Goal: Navigation & Orientation: Find specific page/section

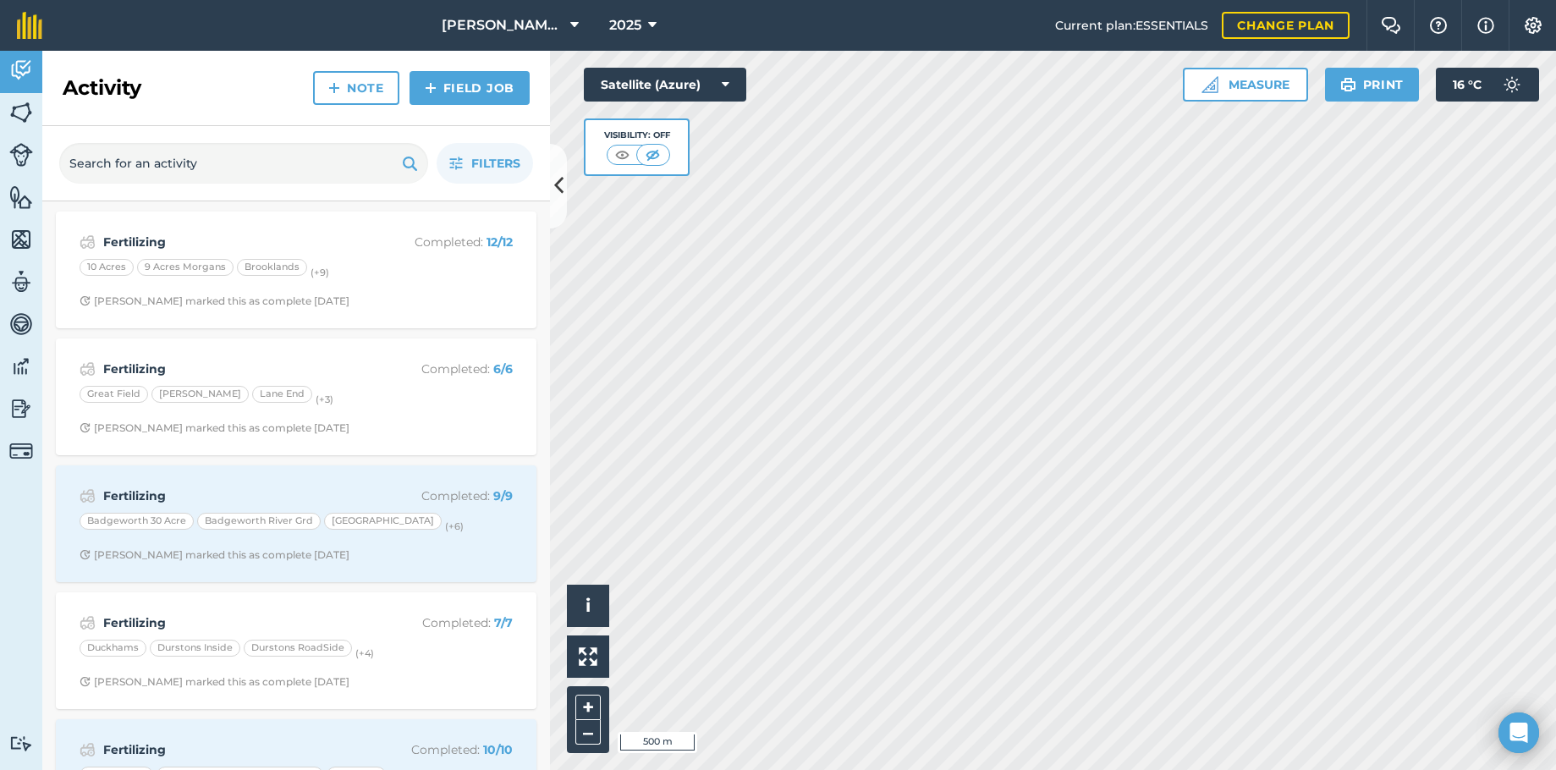
click at [1005, 769] on html "Alston Sutton Farms 2025 Current plan : ESSENTIALS Change plan Farm Chat Help I…" at bounding box center [778, 385] width 1556 height 770
click at [427, 735] on div "Activity Fields Livestock Features Maps Team Vehicles Data Reporting Billing Tu…" at bounding box center [778, 410] width 1556 height 719
click at [350, 769] on html "Alston Sutton Farms 2025 Current plan : ESSENTIALS Change plan Farm Chat Help I…" at bounding box center [778, 385] width 1556 height 770
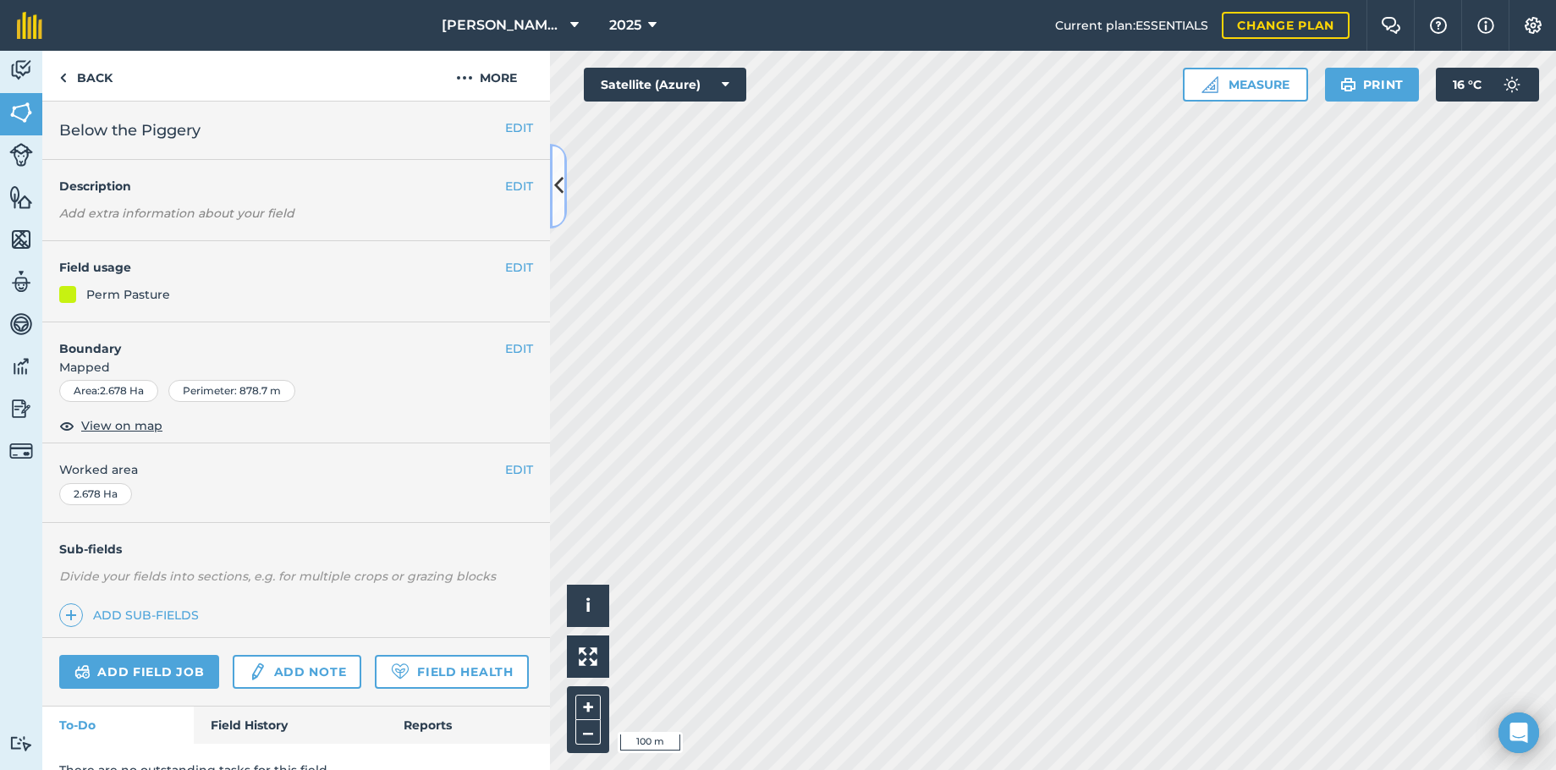
click at [562, 184] on icon at bounding box center [558, 186] width 9 height 30
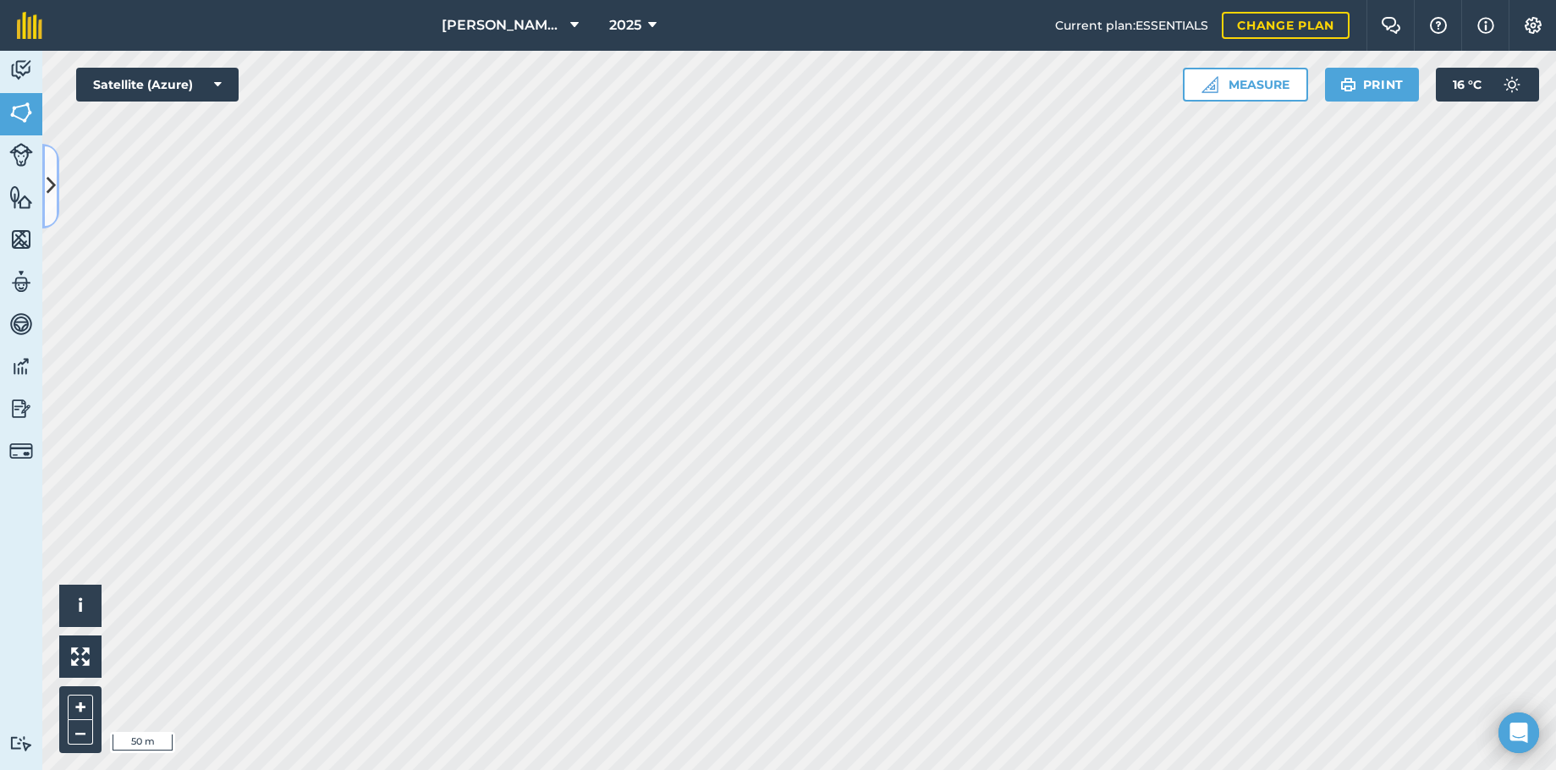
click at [47, 184] on icon at bounding box center [51, 186] width 9 height 30
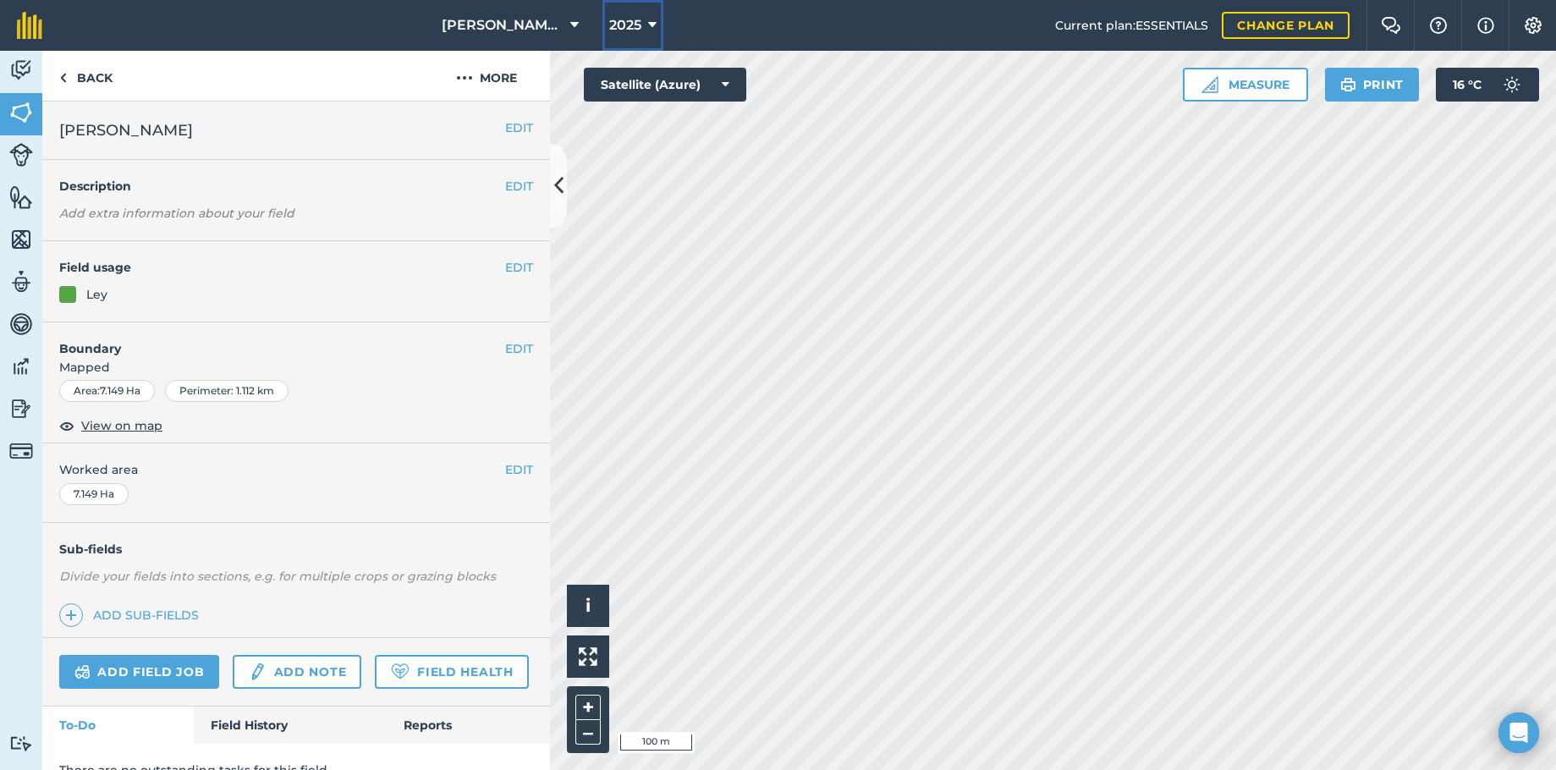
click at [655, 25] on button "2025" at bounding box center [633, 25] width 61 height 51
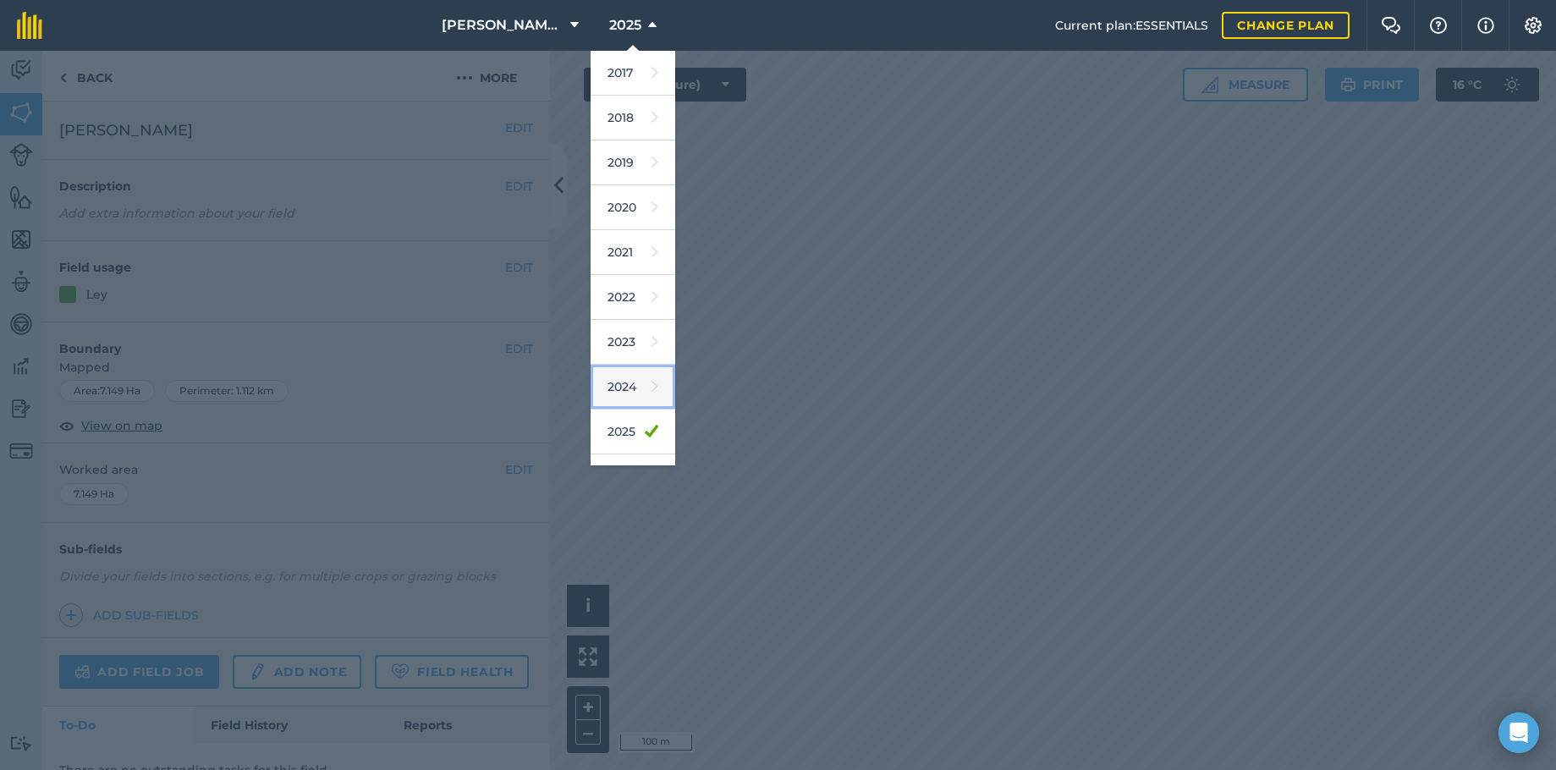
click at [614, 387] on link "2024" at bounding box center [633, 387] width 85 height 45
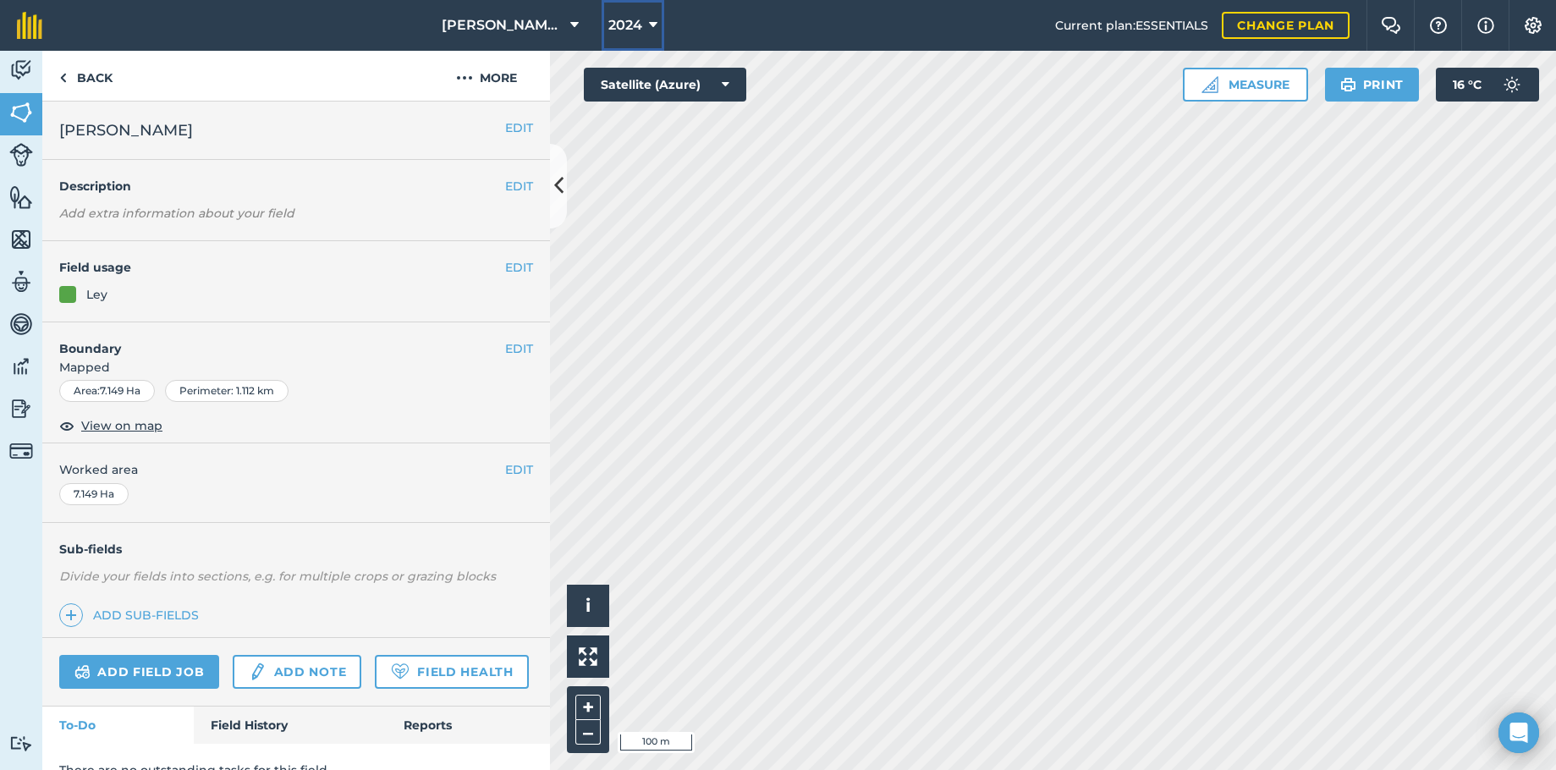
click at [656, 25] on button "2024" at bounding box center [633, 25] width 63 height 51
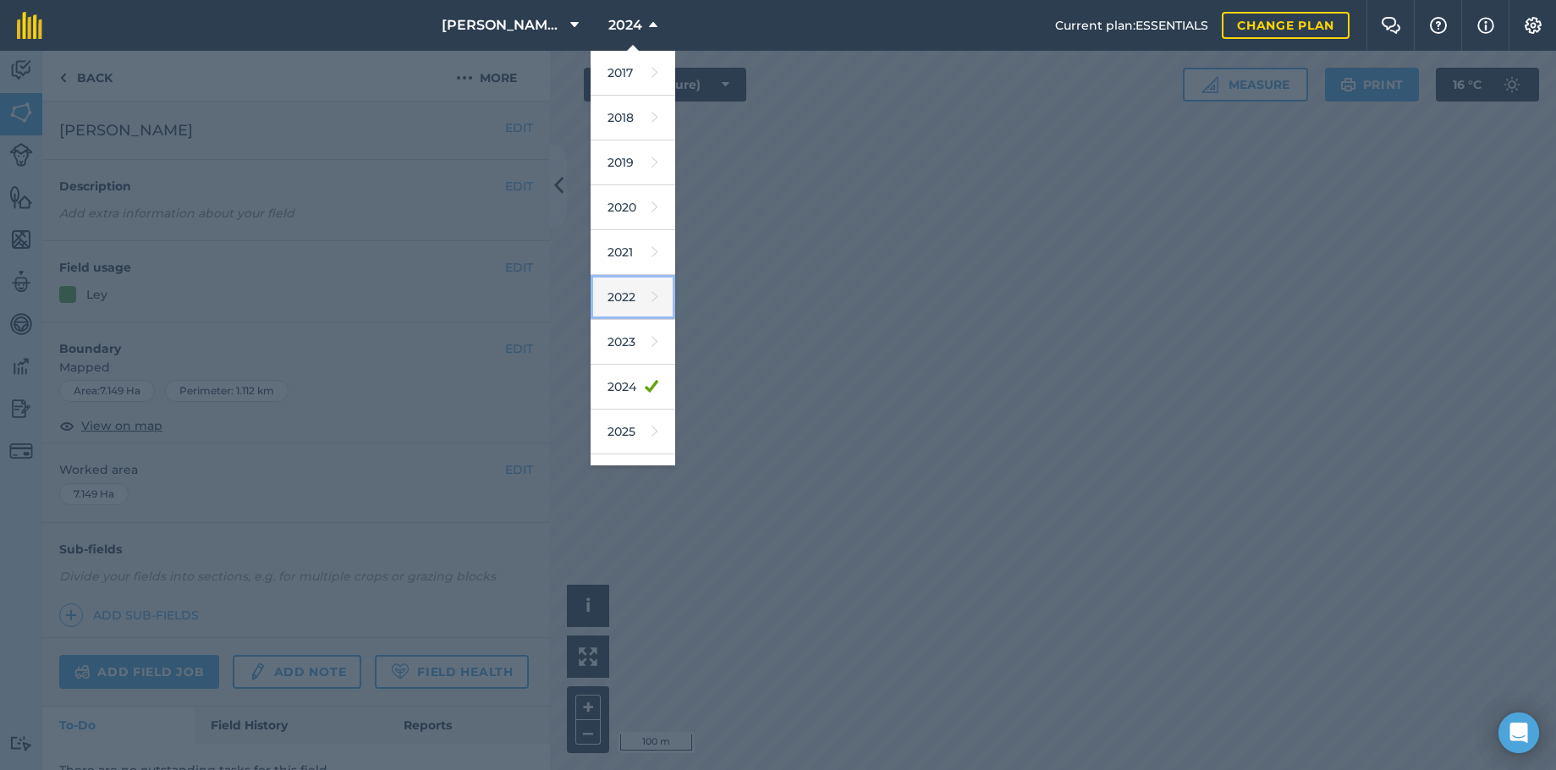
click at [630, 295] on link "2022" at bounding box center [633, 297] width 85 height 45
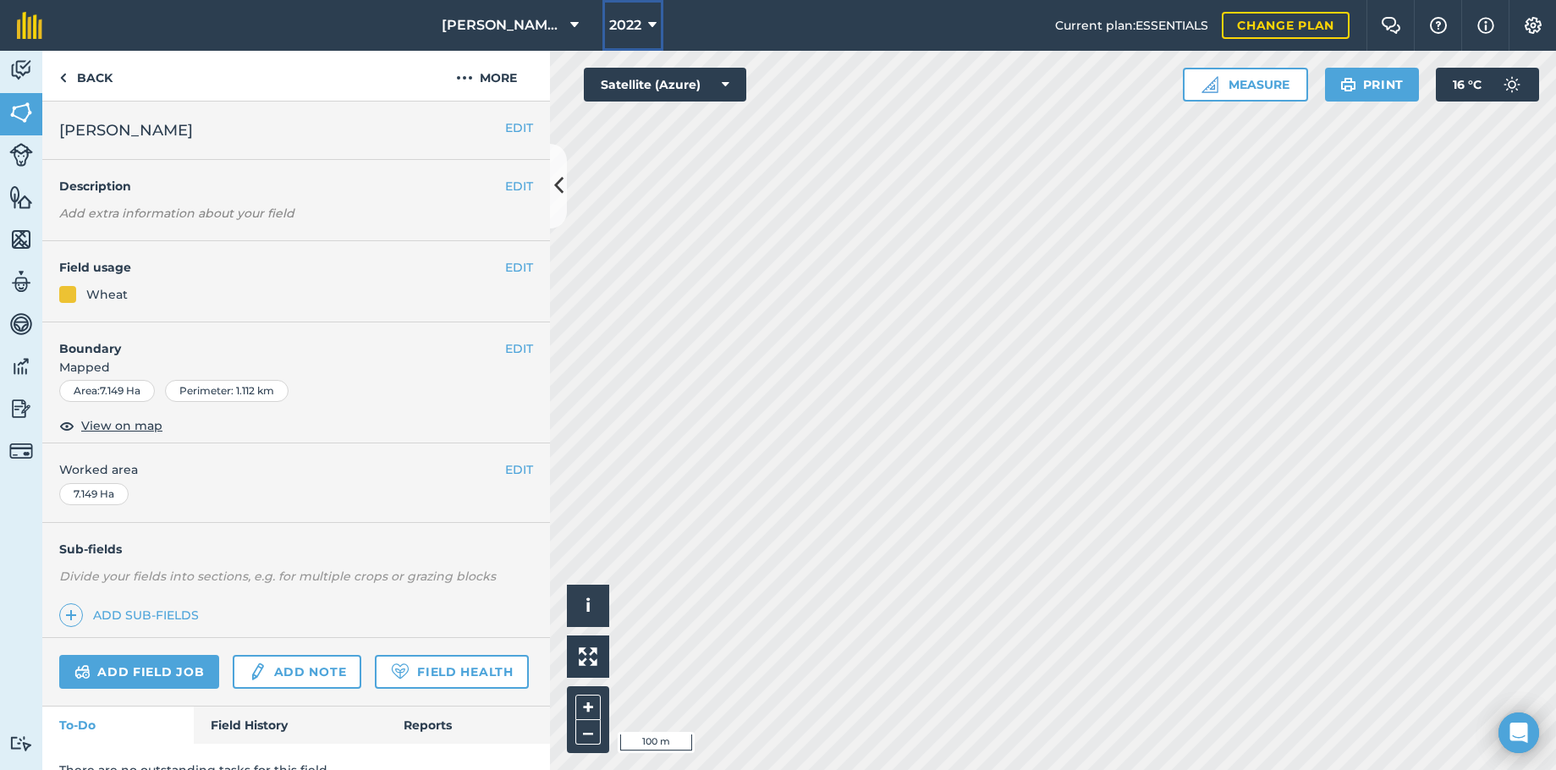
click at [650, 14] on button "2022" at bounding box center [633, 25] width 61 height 51
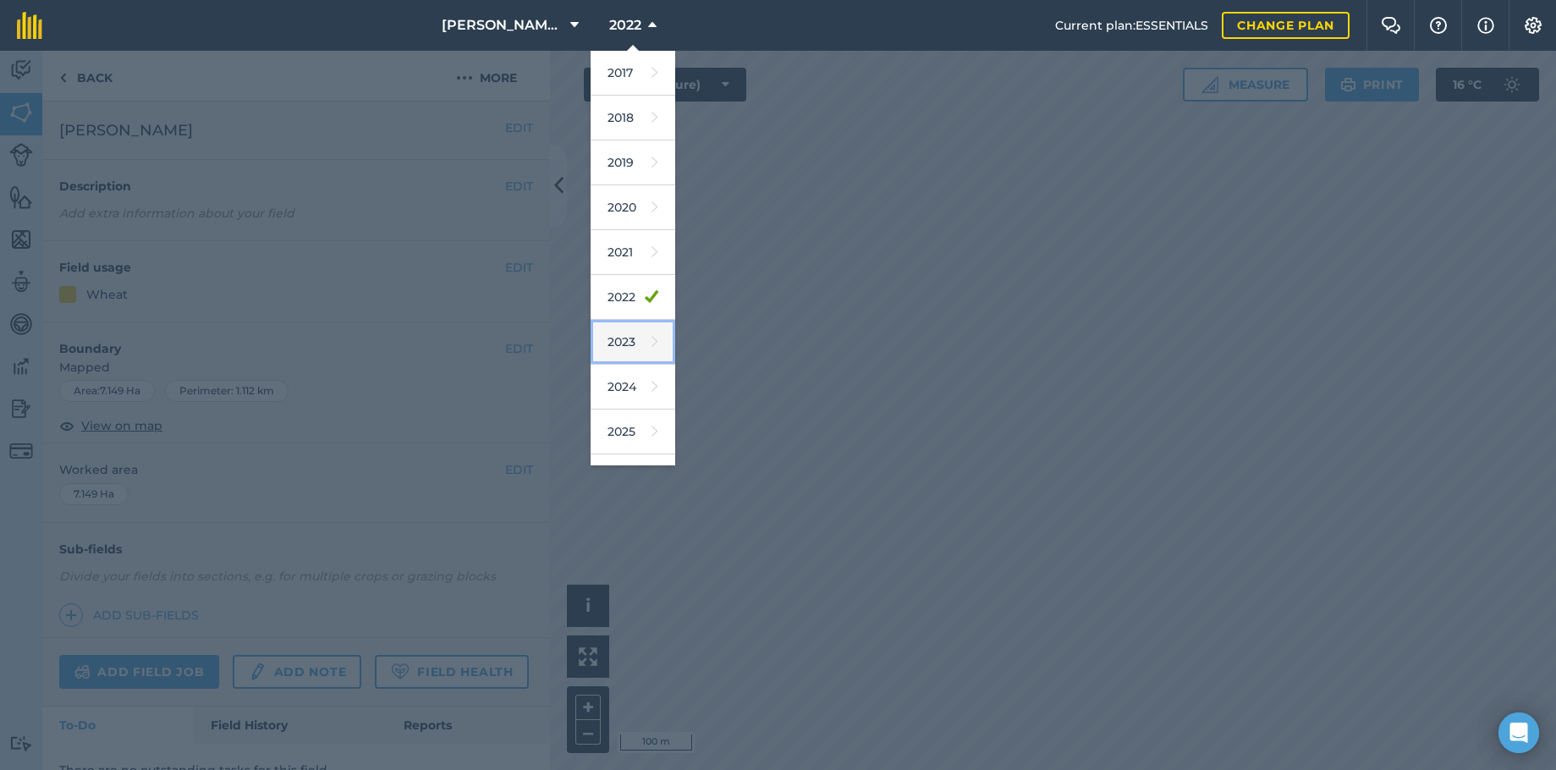
click at [627, 332] on link "2023" at bounding box center [633, 342] width 85 height 45
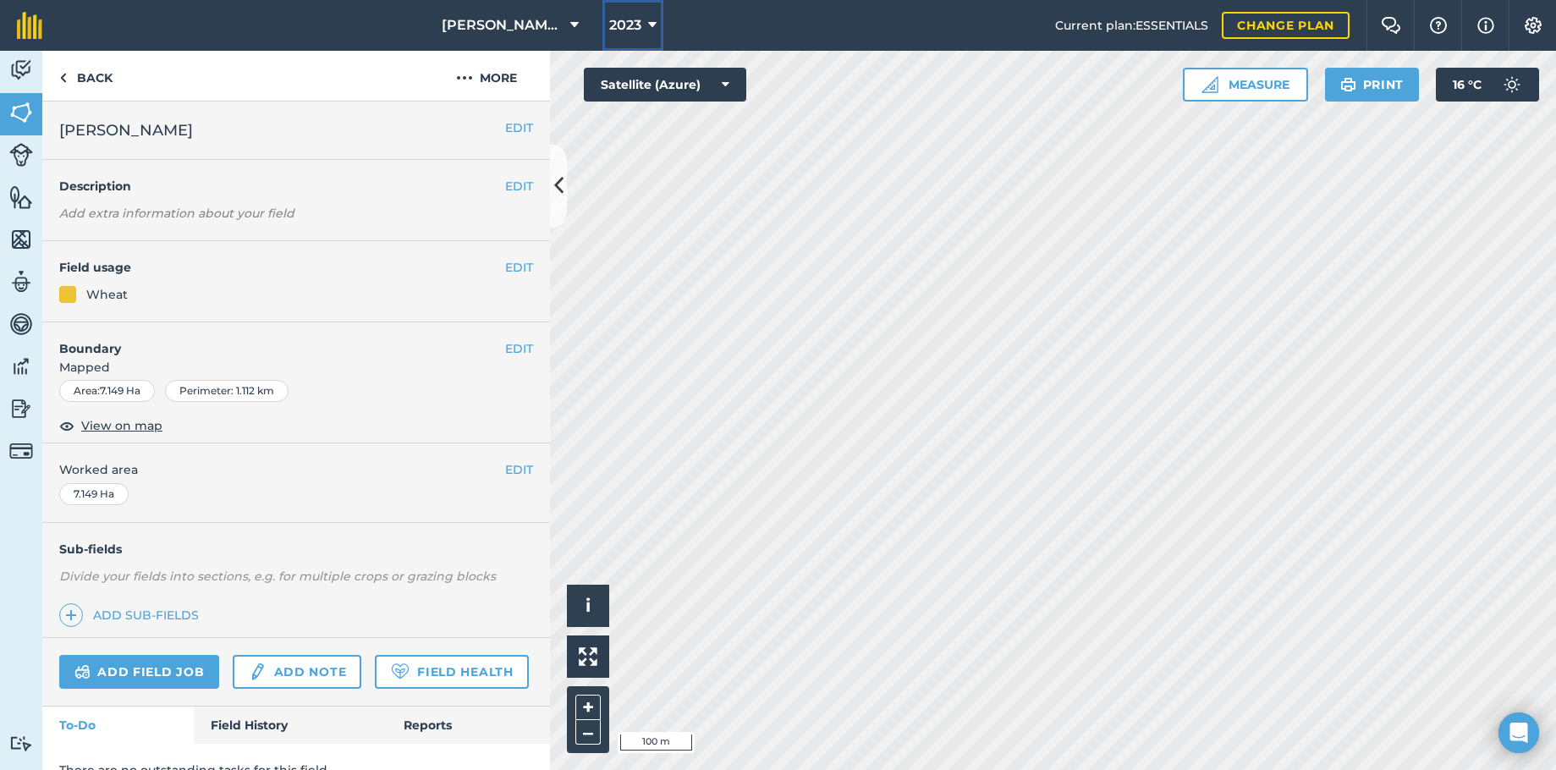
click at [653, 17] on icon at bounding box center [652, 25] width 8 height 20
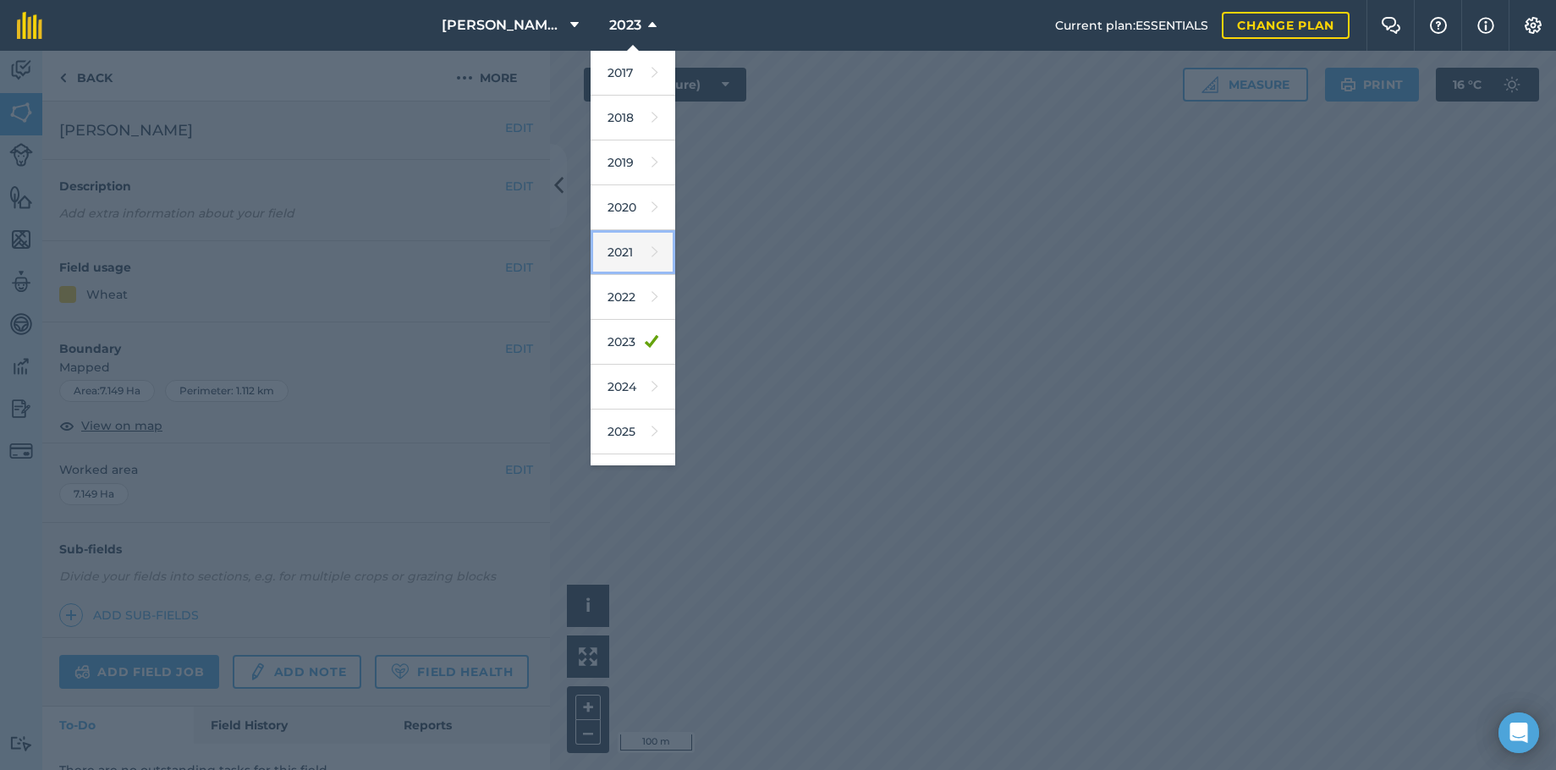
click at [644, 247] on link "2021" at bounding box center [633, 252] width 85 height 45
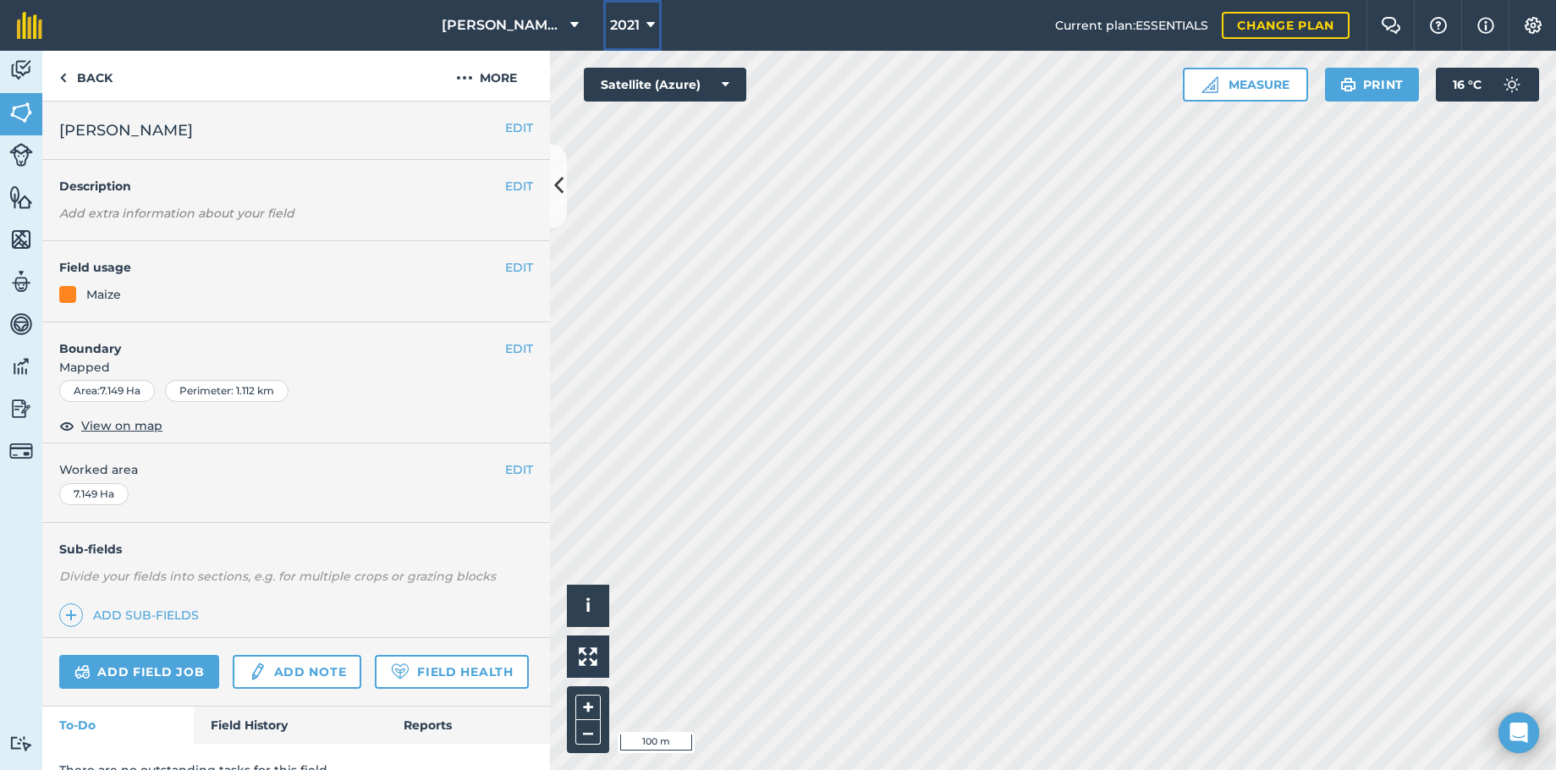
click at [649, 16] on icon at bounding box center [651, 25] width 8 height 20
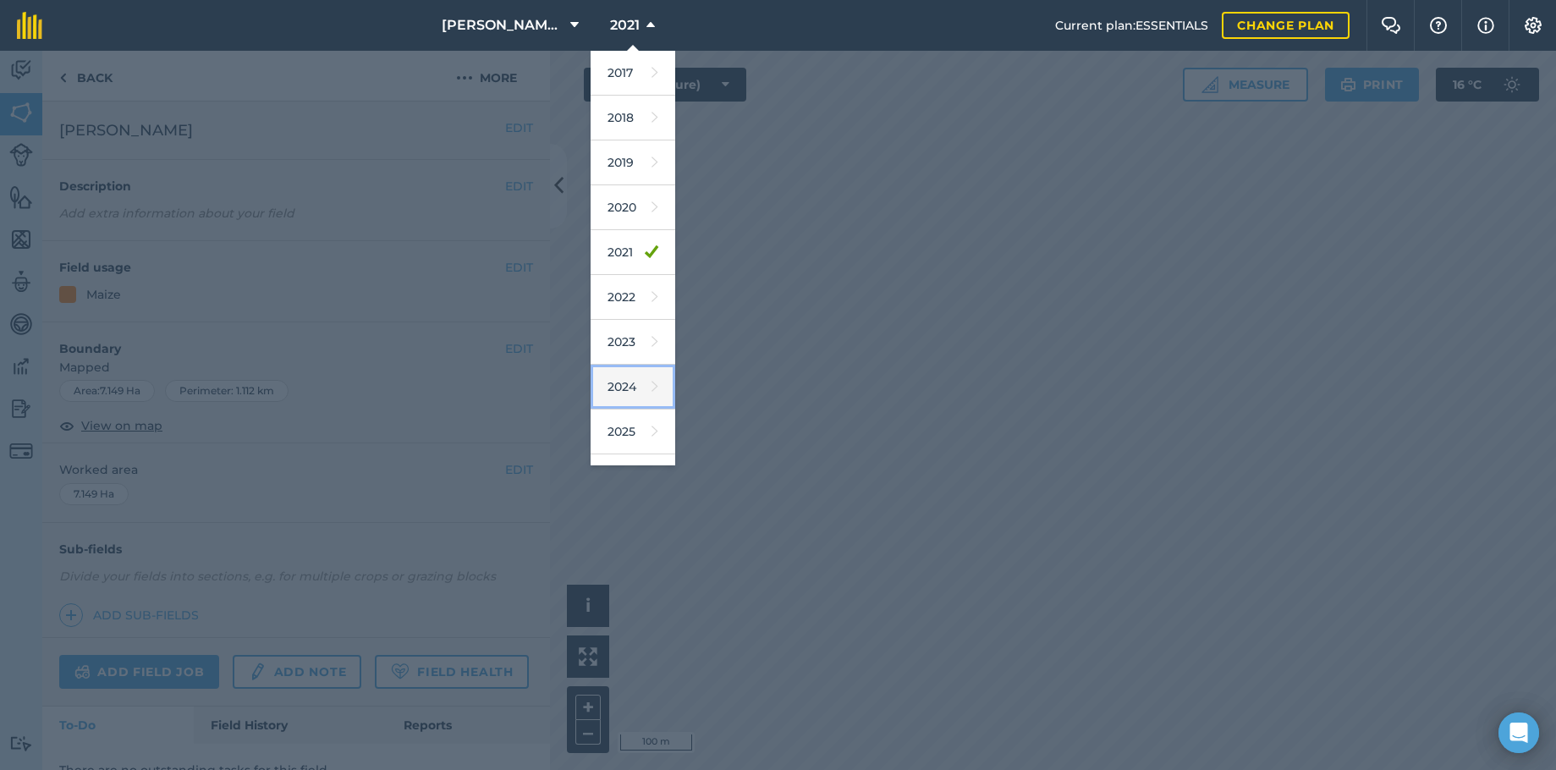
click at [625, 388] on link "2024" at bounding box center [633, 387] width 85 height 45
